Goal: Information Seeking & Learning: Learn about a topic

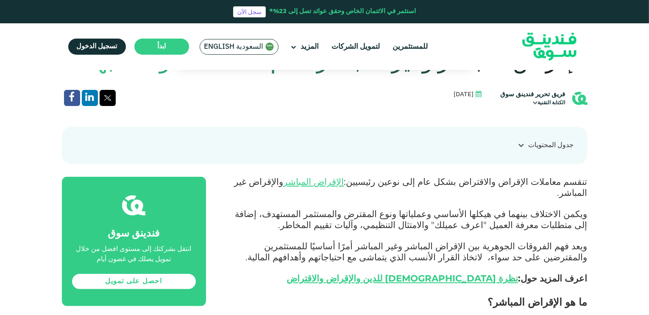
scroll to position [339, 0]
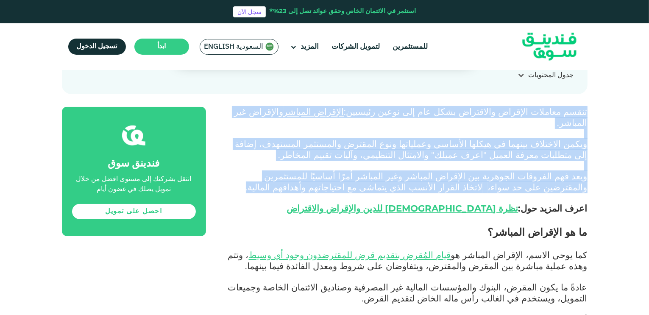
drag, startPoint x: 587, startPoint y: 110, endPoint x: 405, endPoint y: 173, distance: 192.7
click at [416, 176] on p "ويعد فهم الفروقات الجوهرية بين الإقراض المباشر وغير المباشر أمرًا أساسيًا للمست…" at bounding box center [406, 182] width 363 height 22
drag, startPoint x: 420, startPoint y: 174, endPoint x: 589, endPoint y: 110, distance: 181.4
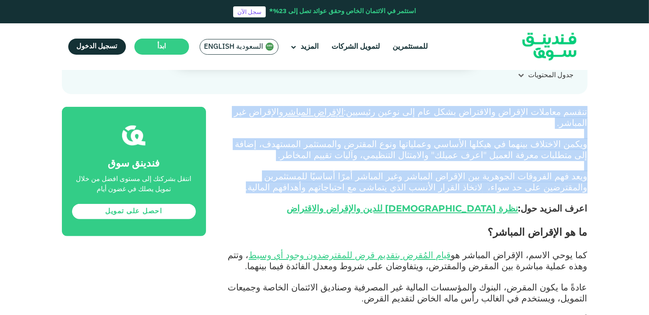
drag, startPoint x: 588, startPoint y: 110, endPoint x: 407, endPoint y: 179, distance: 193.9
click at [418, 171] on p "ويعد فهم الفروقات الجوهرية بين الإقراض المباشر وغير المباشر أمرًا أساسيًا للمست…" at bounding box center [406, 182] width 363 height 22
drag, startPoint x: 418, startPoint y: 175, endPoint x: 590, endPoint y: 115, distance: 182.2
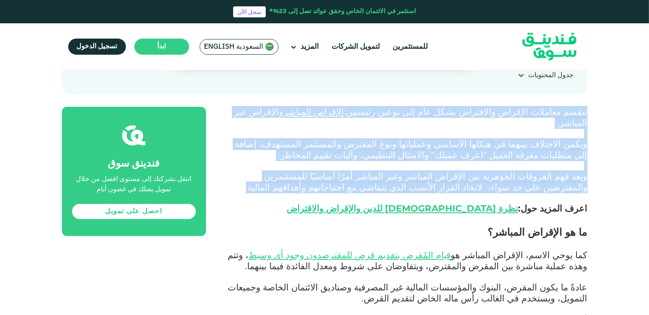
click at [436, 170] on span "ويعد فهم الفروقات الجوهرية بين الإقراض المباشر وغير المباشر أمرًا أساسيًا للمست…" at bounding box center [417, 181] width 342 height 22
drag, startPoint x: 420, startPoint y: 173, endPoint x: 586, endPoint y: 100, distance: 181.5
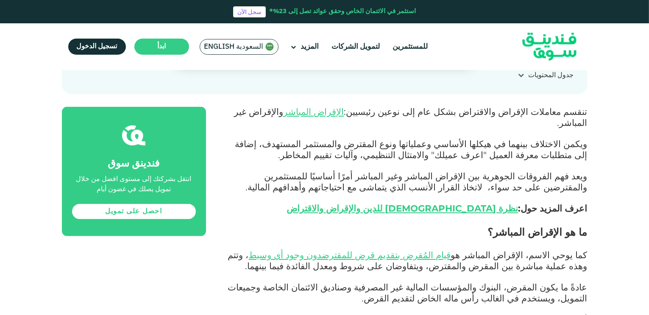
click at [376, 8] on div "استثمر في الائتمان الخاص وحقق عوائد تصل إلى 23%*" at bounding box center [342, 12] width 147 height 10
click at [378, 11] on div "استثمر في الائتمان الخاص وحقق عوائد تصل إلى 23%*" at bounding box center [342, 12] width 147 height 10
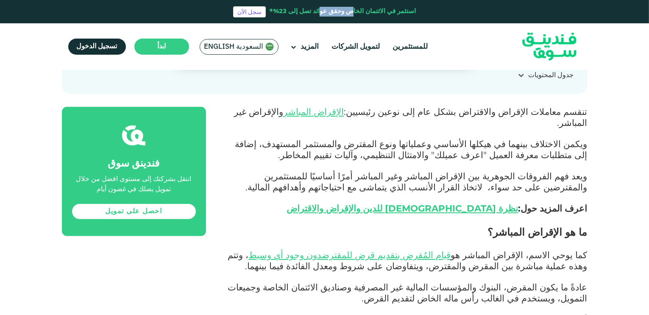
click at [378, 11] on div "استثمر في الائتمان الخاص وحقق عوائد تصل إلى 23%*" at bounding box center [342, 12] width 147 height 10
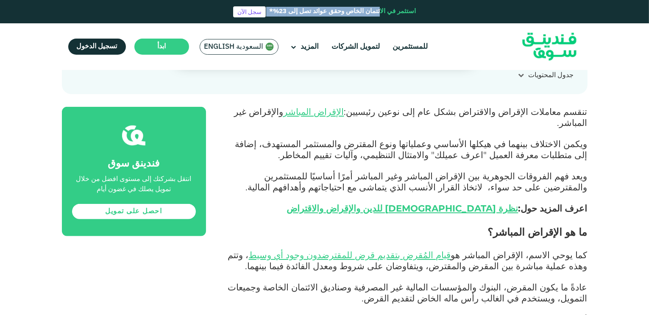
click at [378, 11] on div "استثمر في الائتمان الخاص وحقق عوائد تصل إلى 23%*" at bounding box center [342, 12] width 147 height 10
click at [368, 9] on div "استثمر في الائتمان الخاص وحقق عوائد تصل إلى 23%*" at bounding box center [342, 12] width 147 height 10
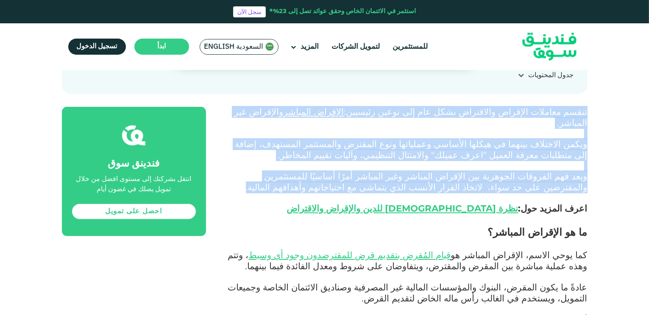
drag, startPoint x: 588, startPoint y: 107, endPoint x: 393, endPoint y: 175, distance: 205.7
click at [402, 170] on span "ويعد فهم الفروقات الجوهرية بين الإقراض المباشر وغير المباشر أمرًا أساسيًا للمست…" at bounding box center [417, 181] width 342 height 22
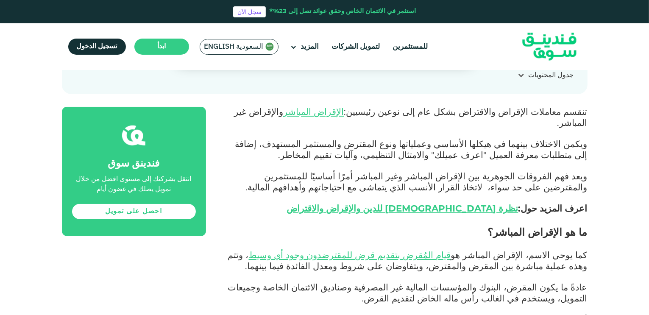
click at [416, 173] on p "ويعد فهم الفروقات الجوهرية بين الإقراض المباشر وغير المباشر أمرًا أساسيًا للمست…" at bounding box center [406, 182] width 363 height 22
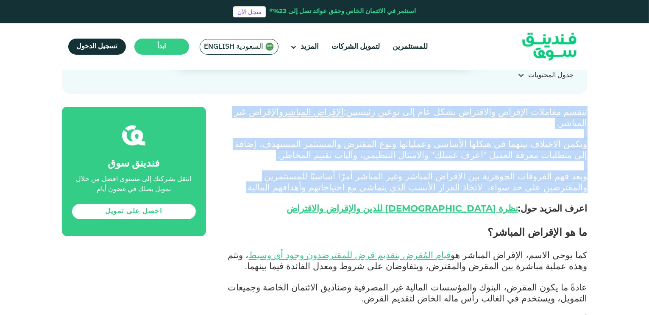
drag, startPoint x: 419, startPoint y: 173, endPoint x: 597, endPoint y: 109, distance: 189.2
click at [584, 112] on span "تنقسم معاملات الإقراض والاقتراض بشكل عام إلى نوعين رئيسيين: الإقراض المباشر وال…" at bounding box center [410, 117] width 353 height 22
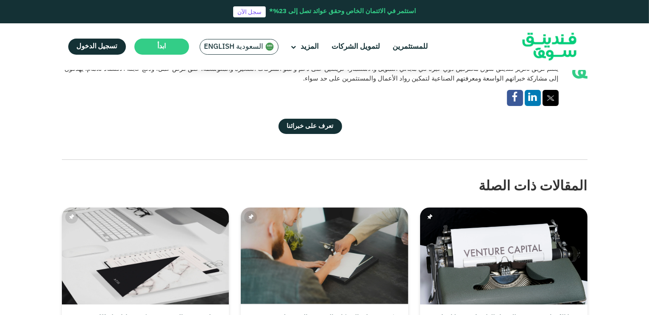
scroll to position [1866, 0]
